Goal: Task Accomplishment & Management: Use online tool/utility

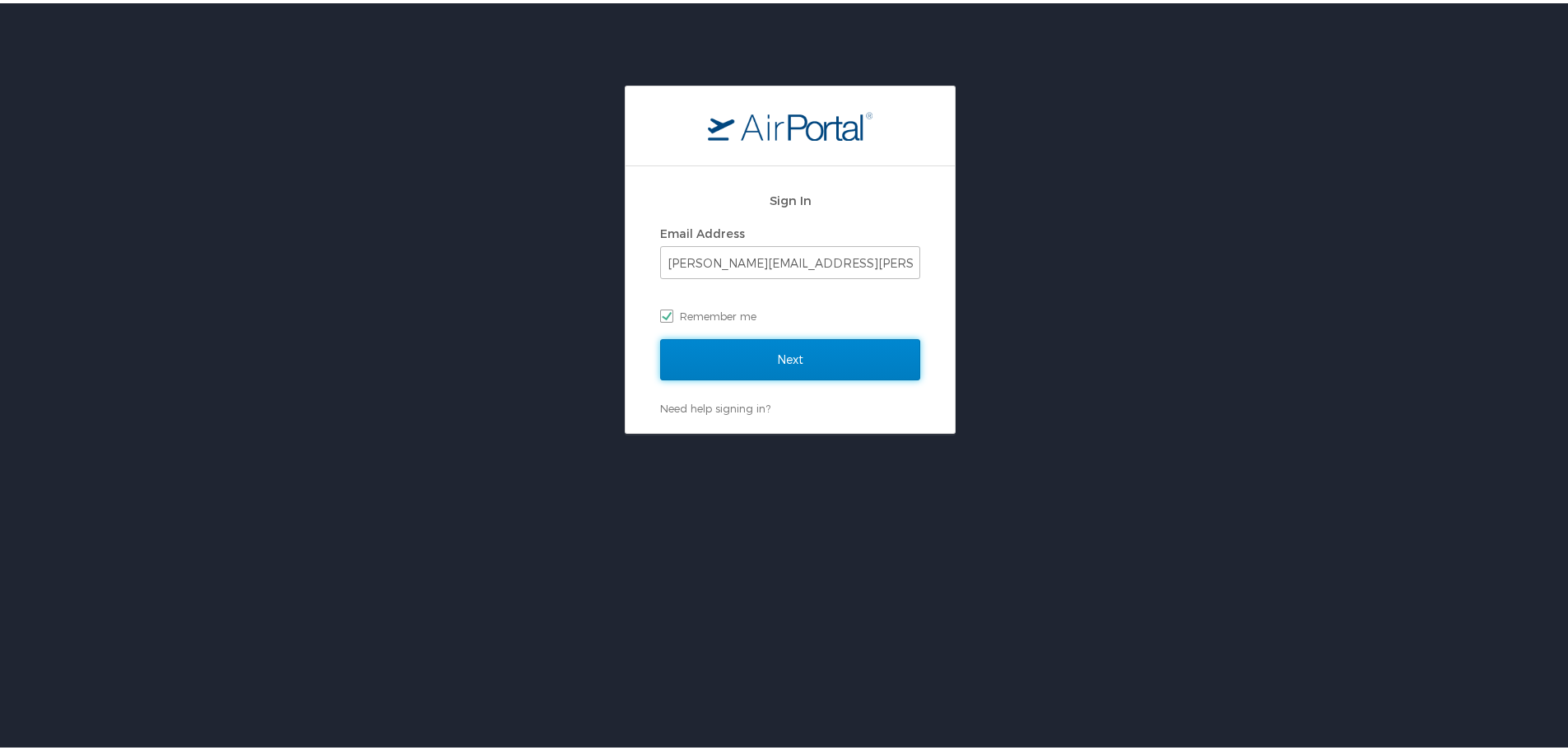
click at [720, 350] on input "Next" at bounding box center [790, 356] width 261 height 42
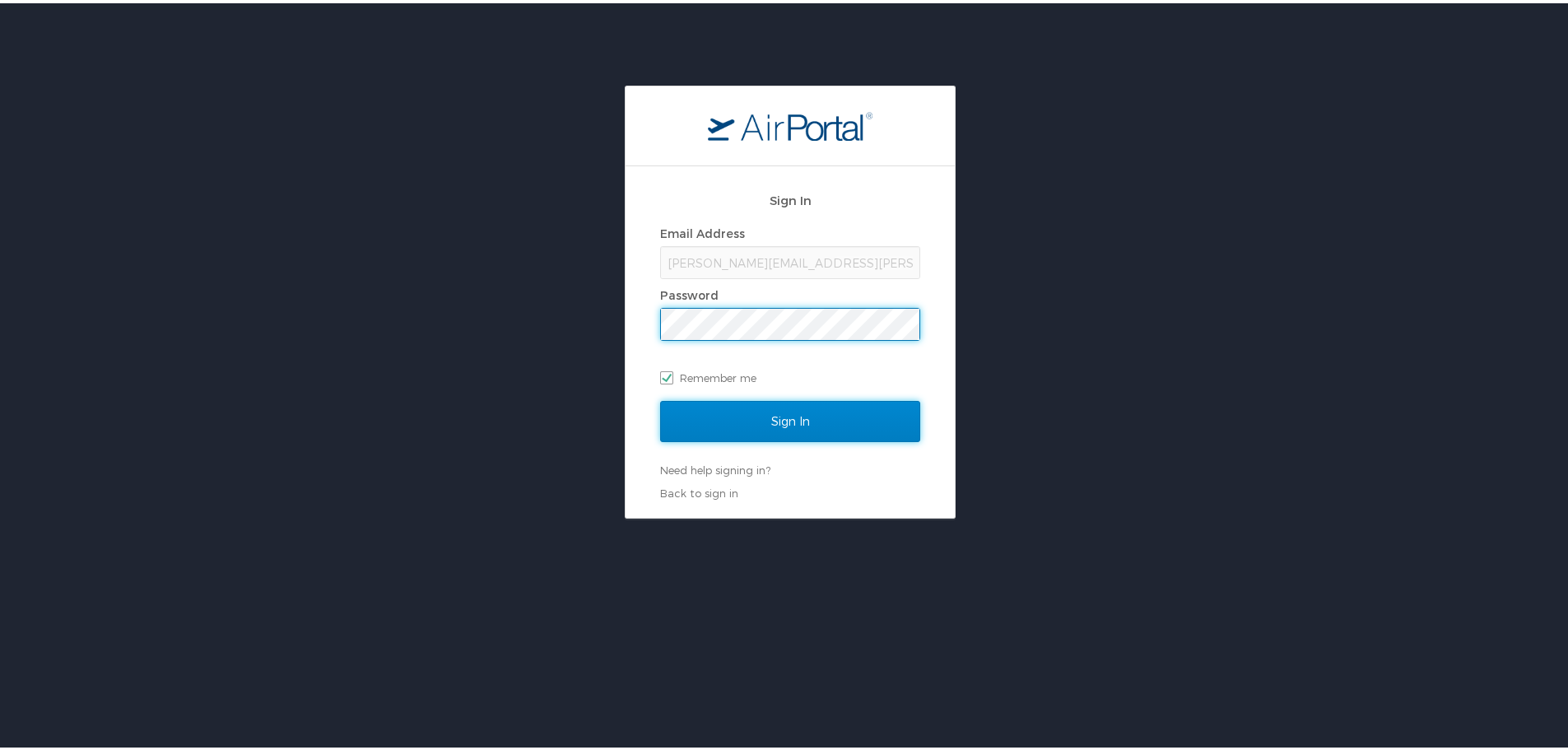
click at [748, 423] on input "Sign In" at bounding box center [790, 418] width 261 height 42
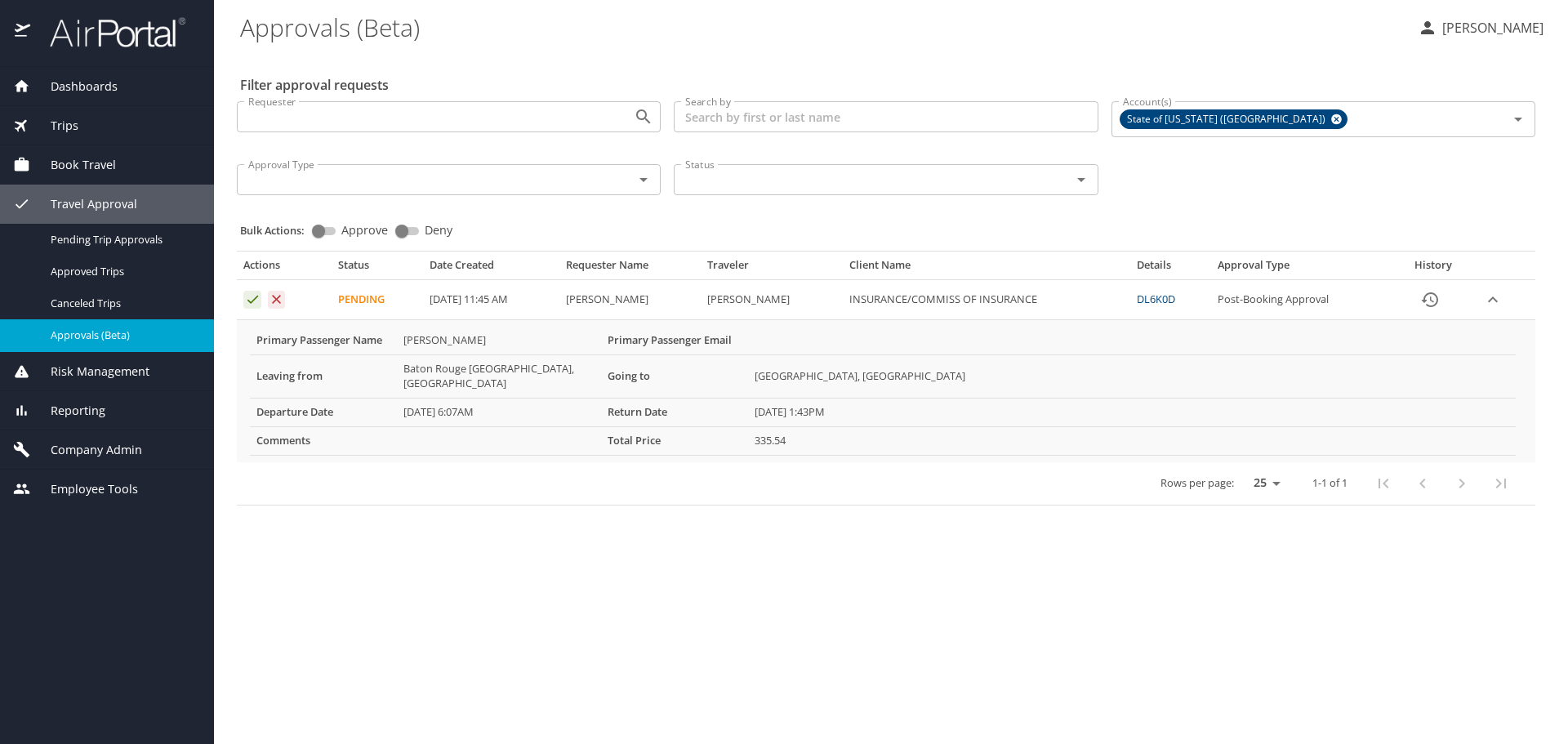
click at [247, 303] on icon "Approval table" at bounding box center [253, 300] width 15 height 15
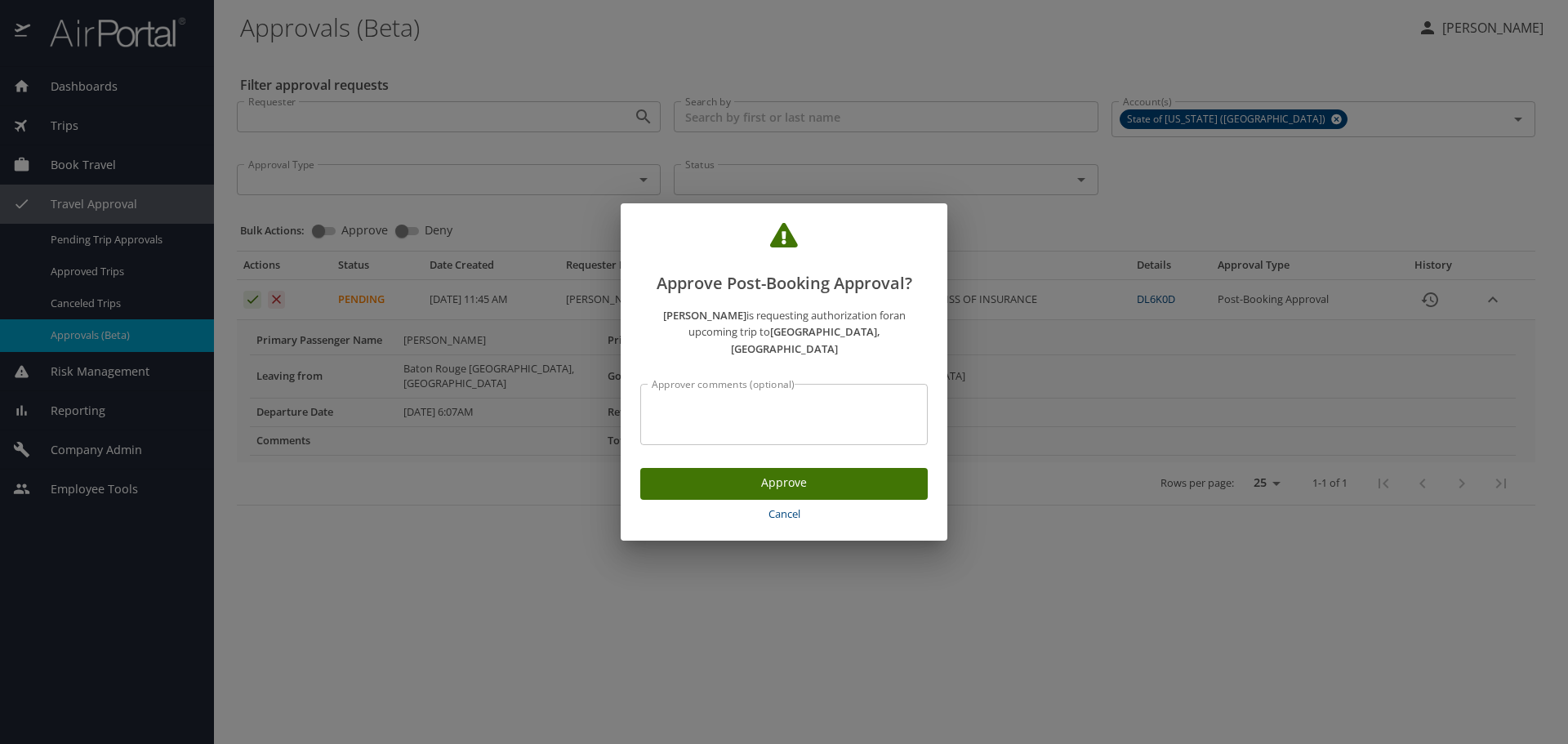
click at [715, 473] on span "Approve" at bounding box center [783, 483] width 261 height 20
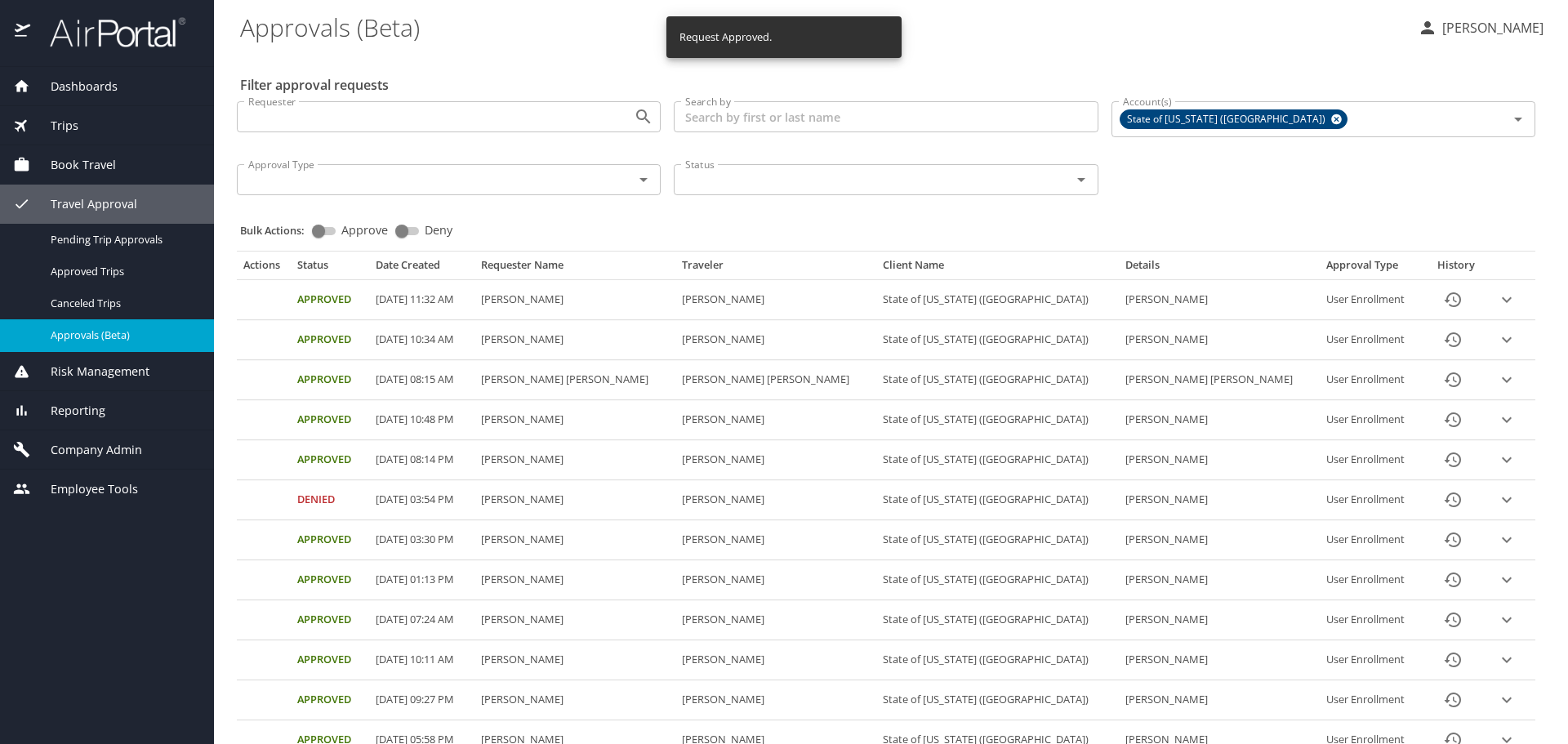
click at [1466, 28] on p "Jessica Naquin" at bounding box center [1490, 28] width 106 height 19
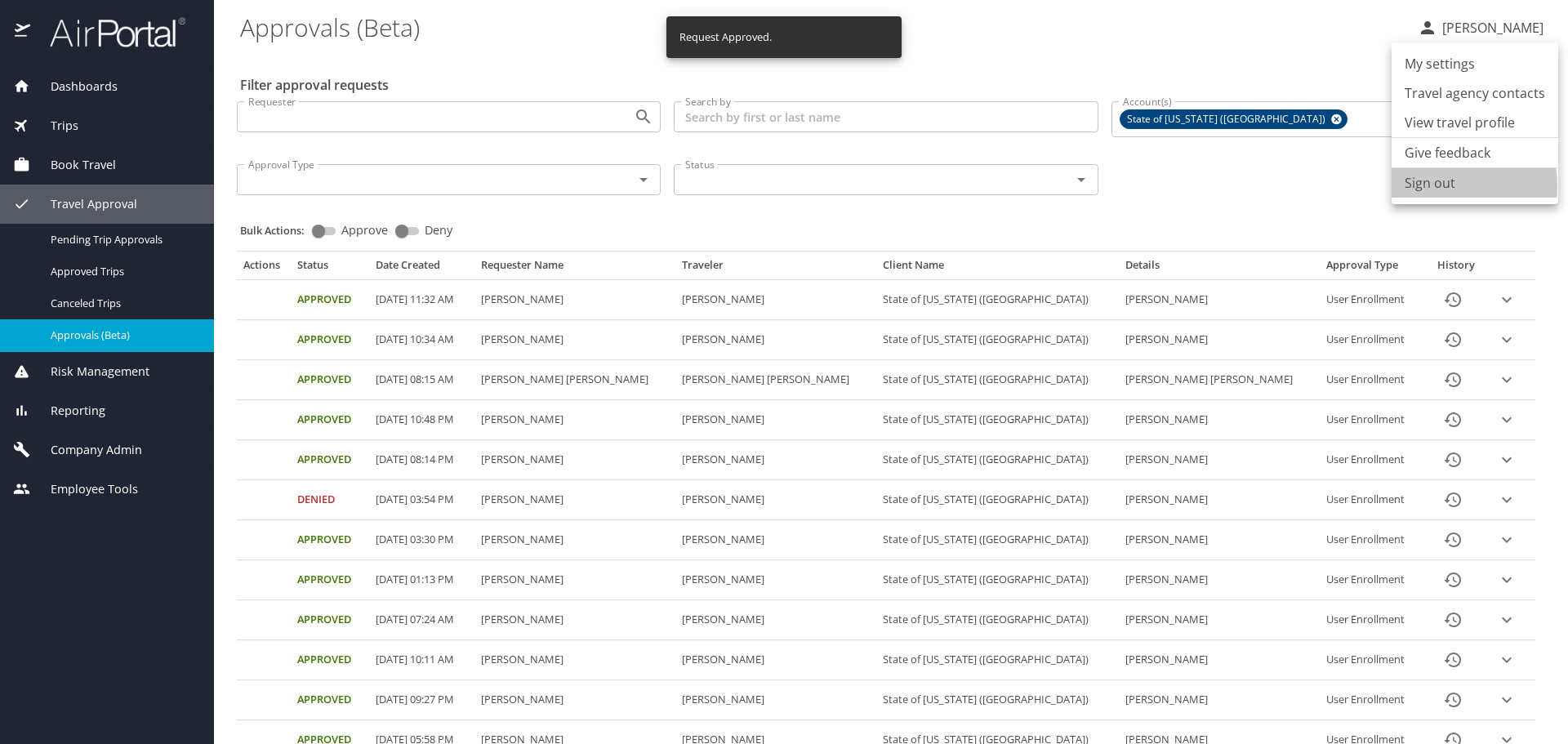
click at [1422, 187] on li "Sign out" at bounding box center [1474, 183] width 167 height 30
